Goal: Navigation & Orientation: Find specific page/section

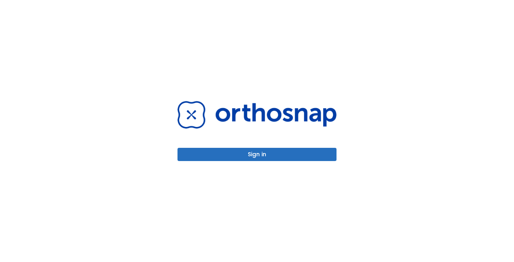
click at [232, 151] on button "Sign in" at bounding box center [256, 154] width 159 height 13
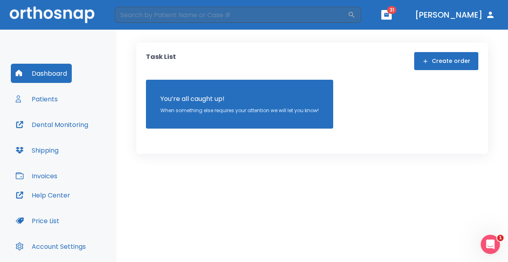
click at [32, 102] on button "Patients" at bounding box center [37, 98] width 52 height 19
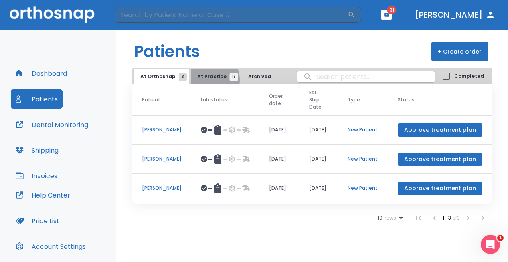
click at [204, 80] on span "At Practice 13" at bounding box center [215, 76] width 37 height 7
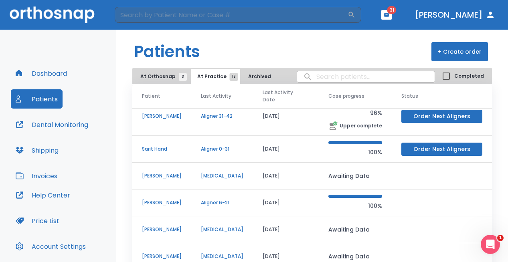
scroll to position [22, 0]
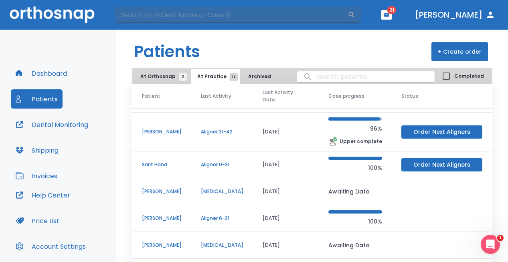
click at [169, 133] on p "Danielle Zimmerman" at bounding box center [162, 131] width 40 height 7
